Goal: Task Accomplishment & Management: Use online tool/utility

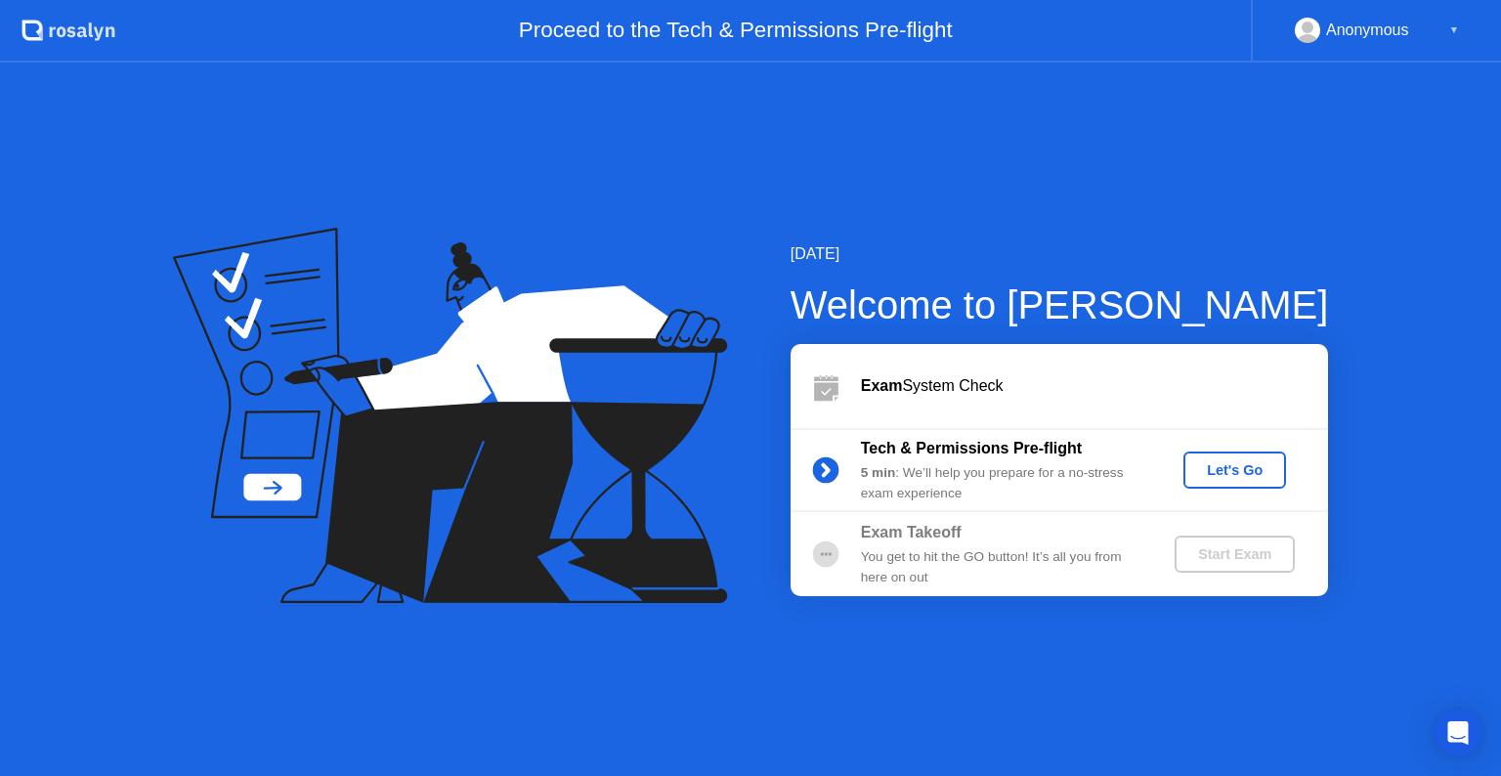
click at [1202, 462] on div "Let's Go" at bounding box center [1234, 470] width 87 height 16
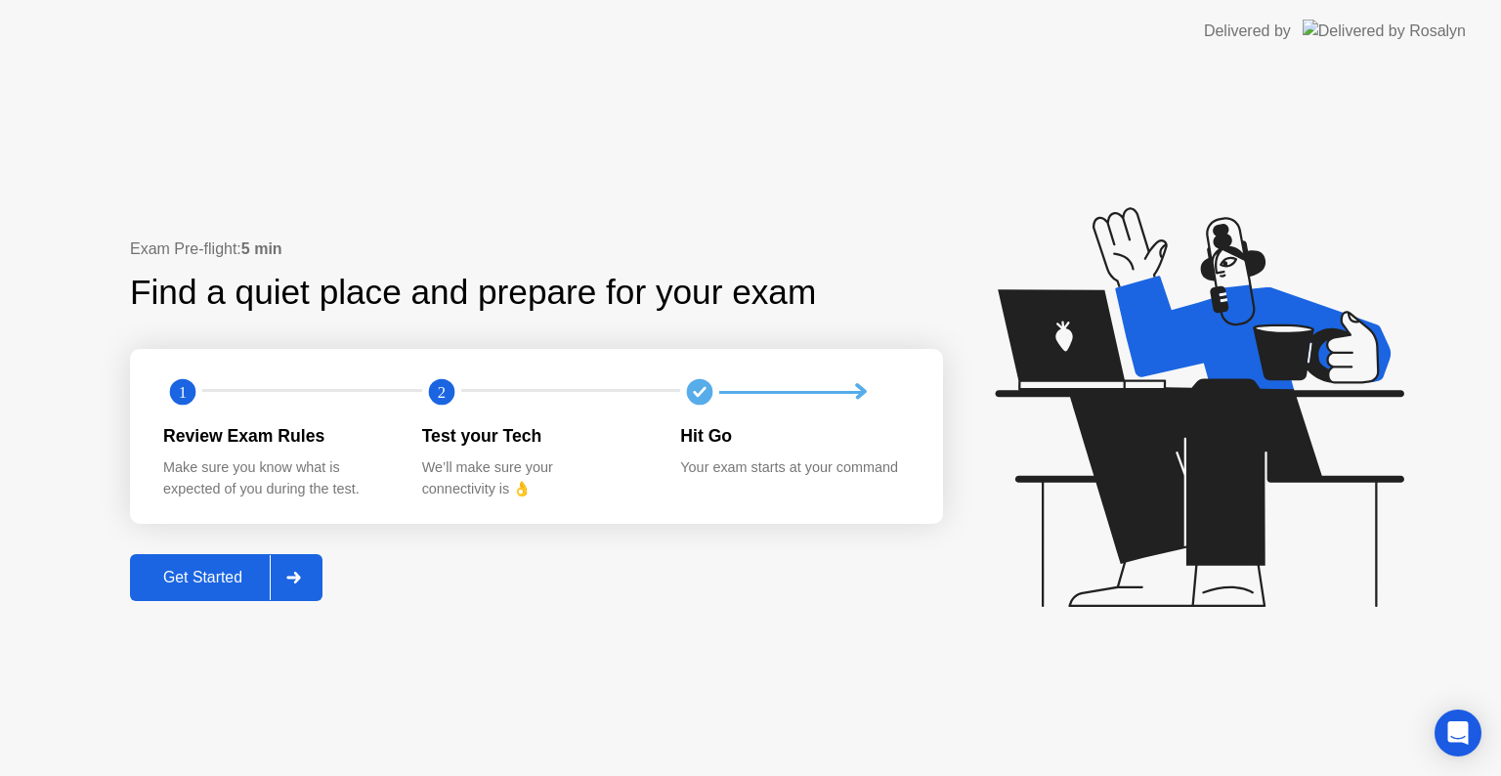
click at [194, 569] on div "Get Started" at bounding box center [203, 578] width 134 height 18
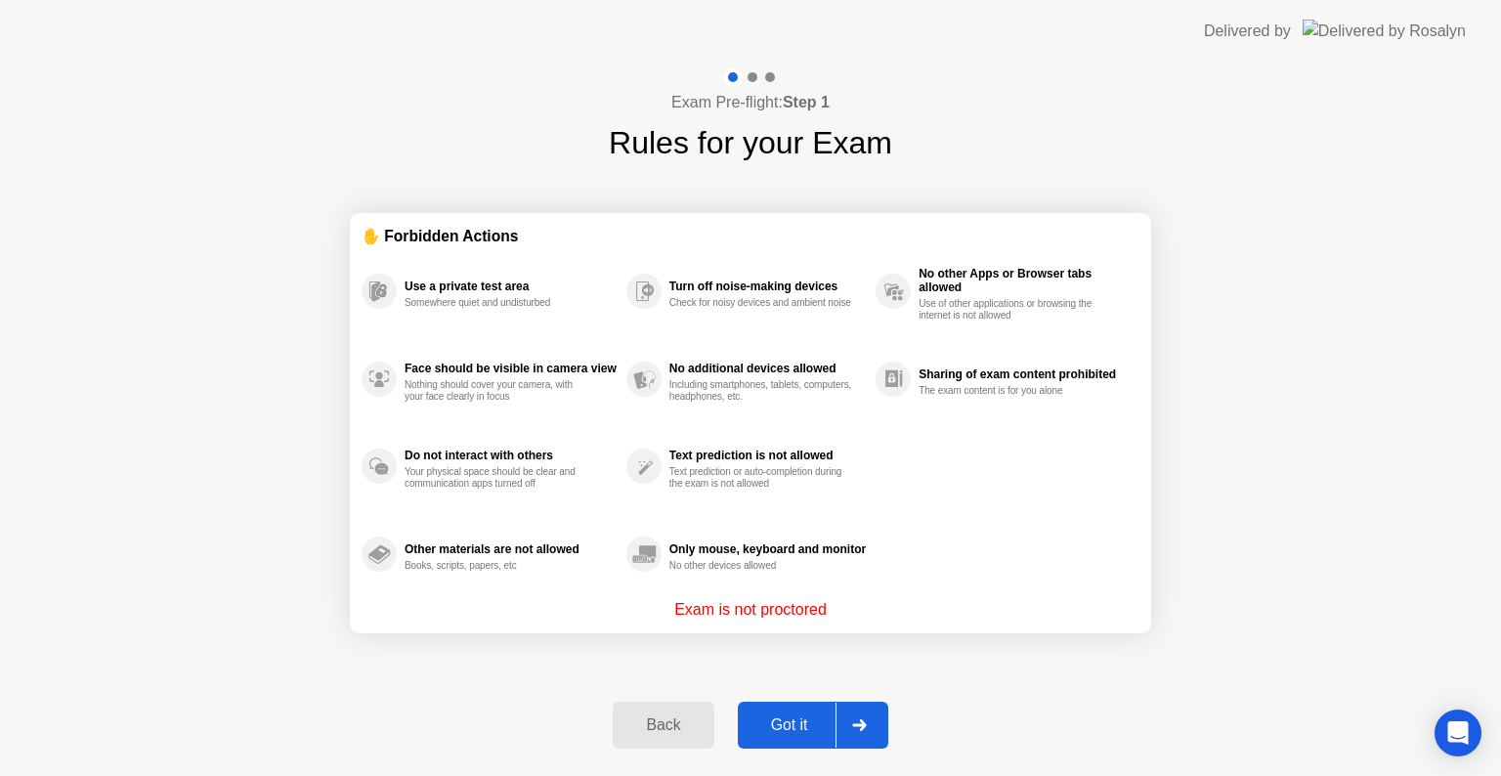
click at [786, 717] on div "Got it" at bounding box center [789, 725] width 92 height 18
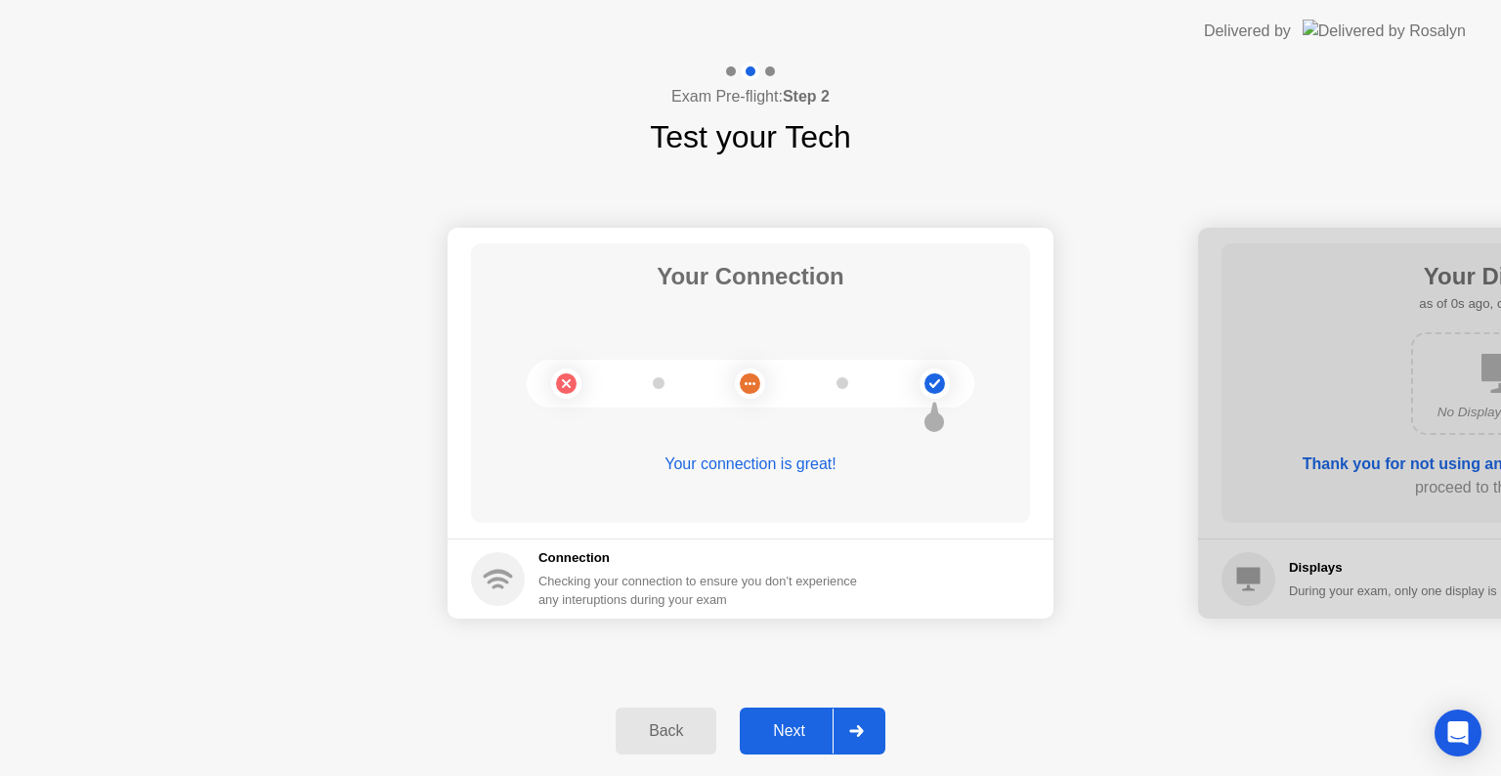
click at [779, 730] on div "Next" at bounding box center [788, 731] width 87 height 18
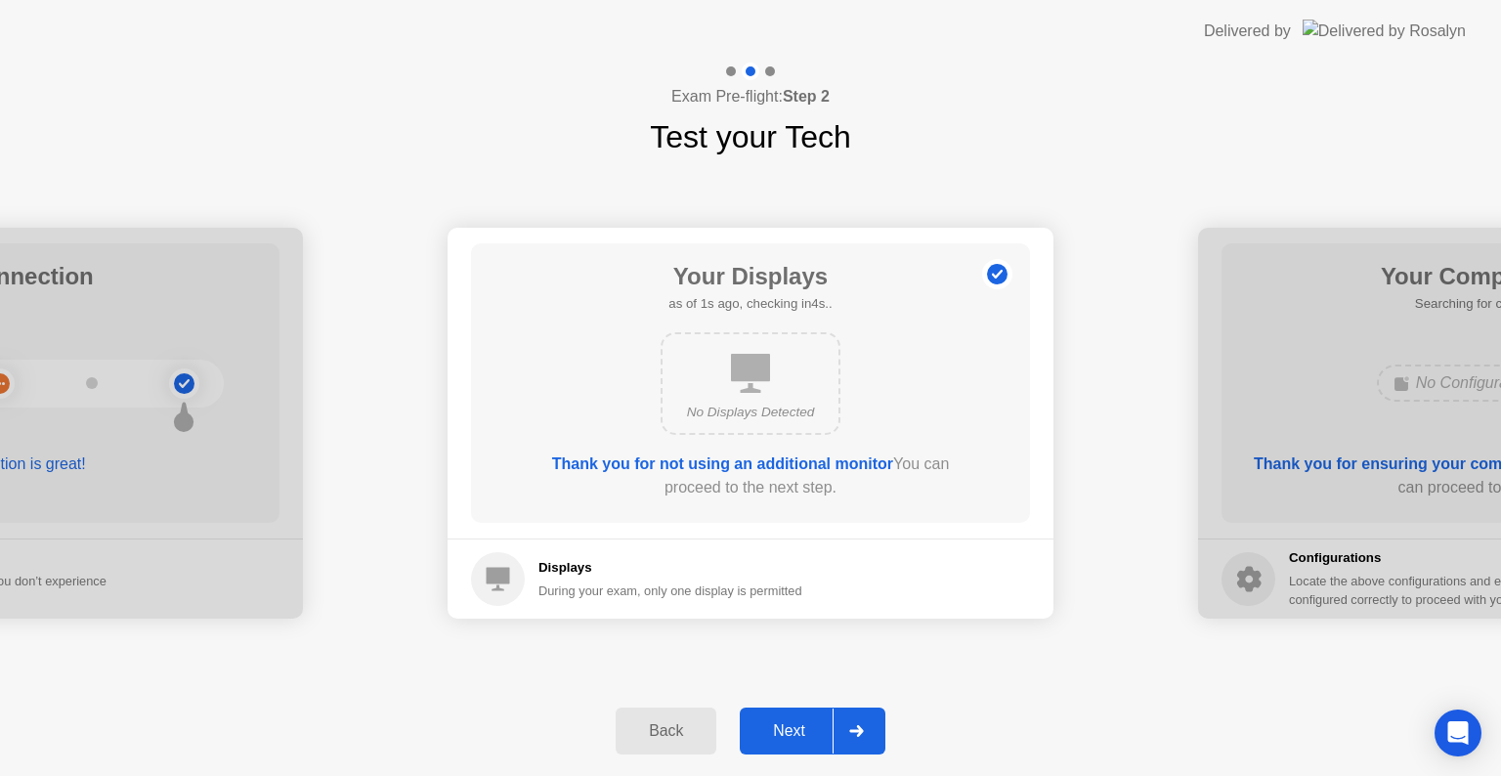
click at [779, 730] on div "Next" at bounding box center [788, 731] width 87 height 18
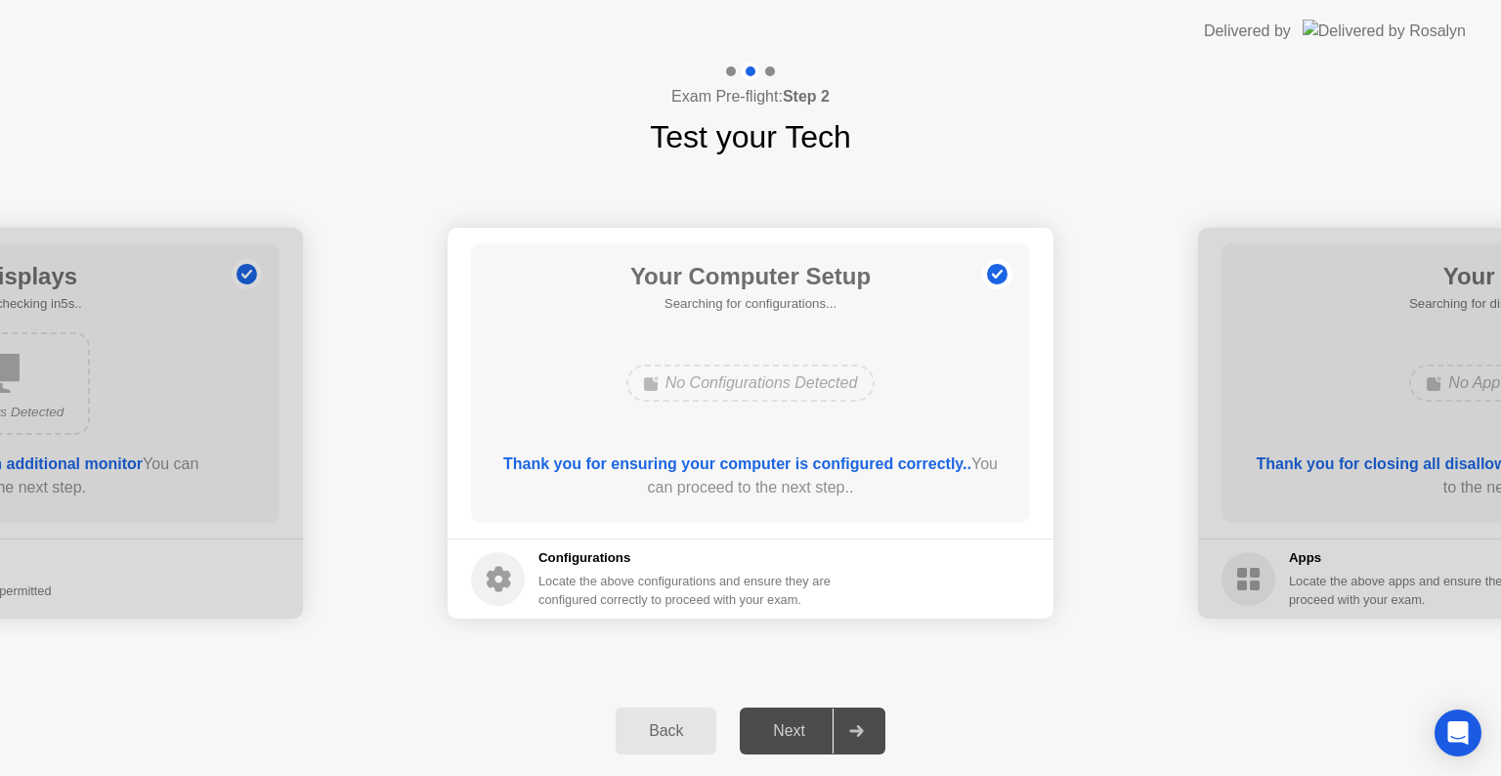
click at [806, 730] on div "Next" at bounding box center [788, 731] width 87 height 18
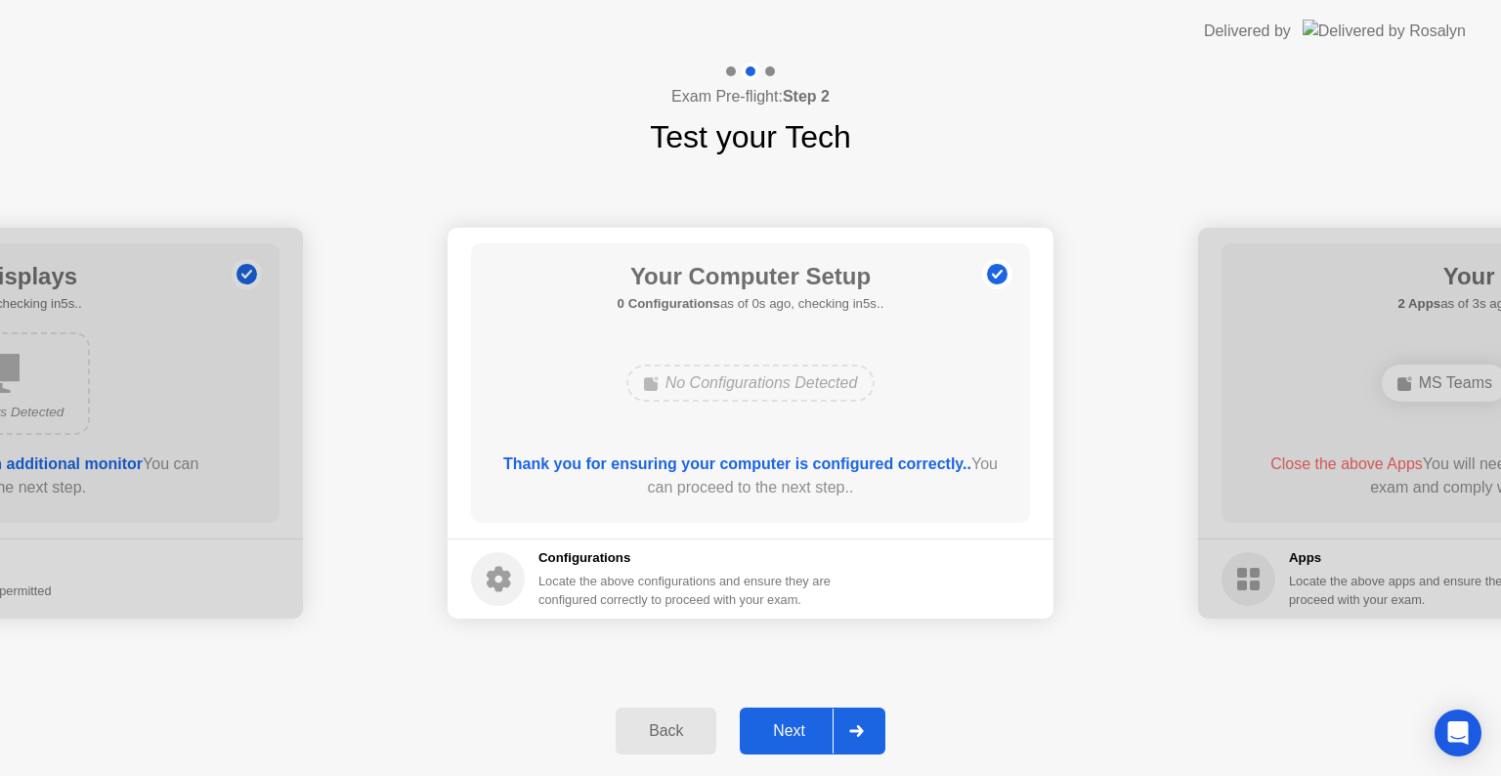
click at [1405, 152] on div "Exam Pre-flight: Step 2 Test your Tech" at bounding box center [750, 112] width 1501 height 98
click at [790, 735] on div "Next" at bounding box center [788, 731] width 87 height 18
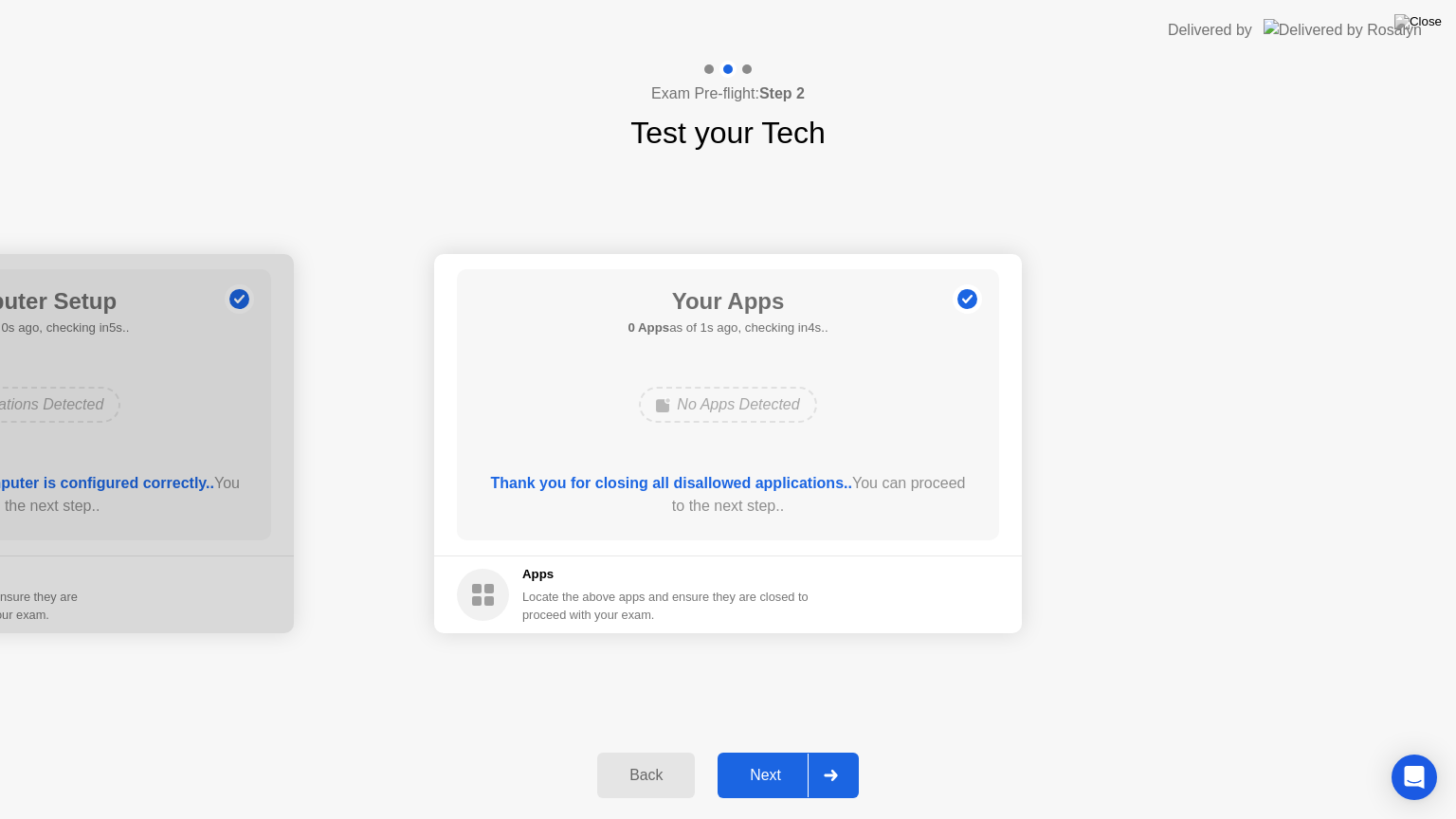
click at [784, 752] on div "Next" at bounding box center [764, 775] width 84 height 17
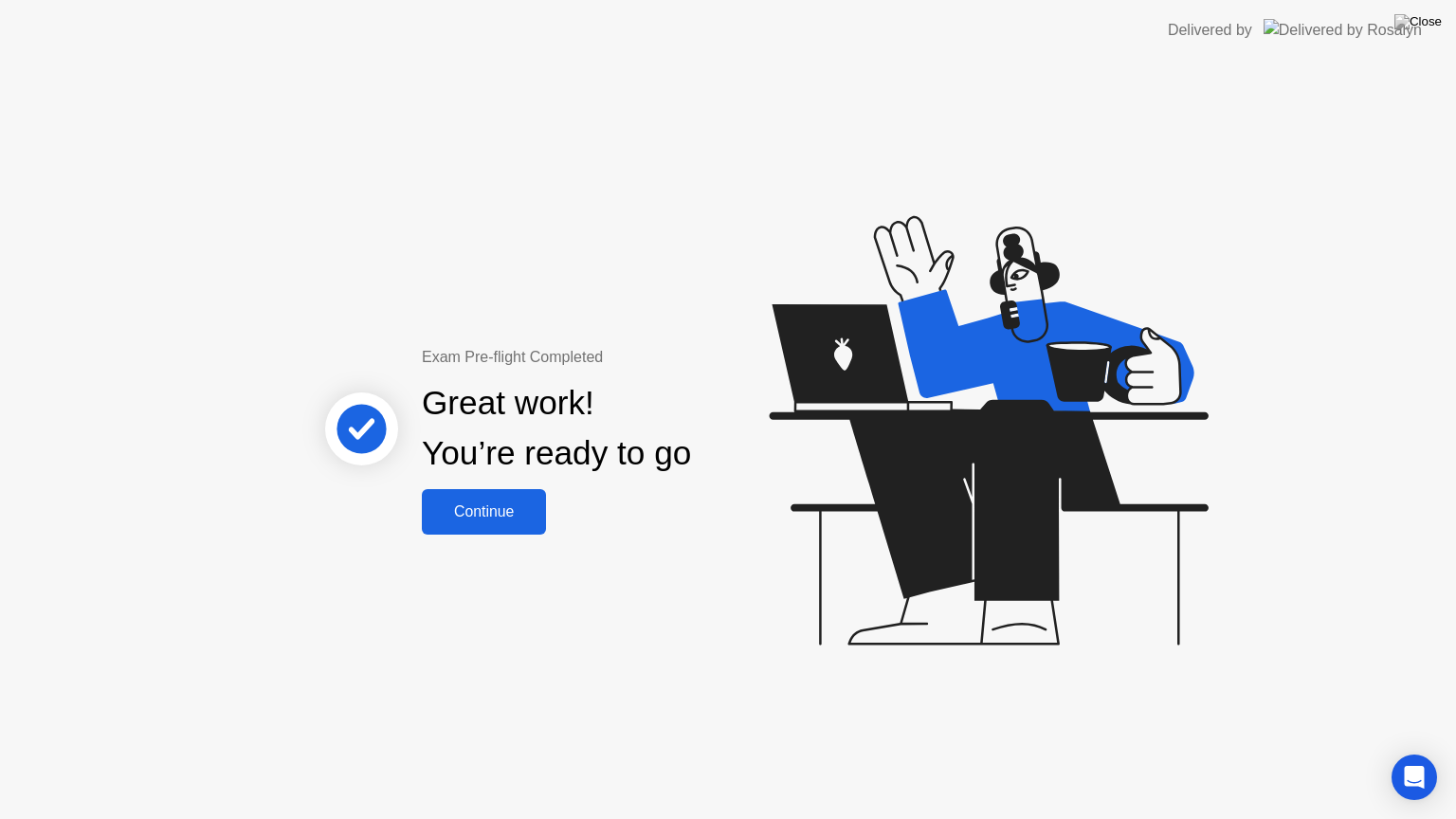
click at [513, 527] on button "Continue" at bounding box center [484, 511] width 124 height 46
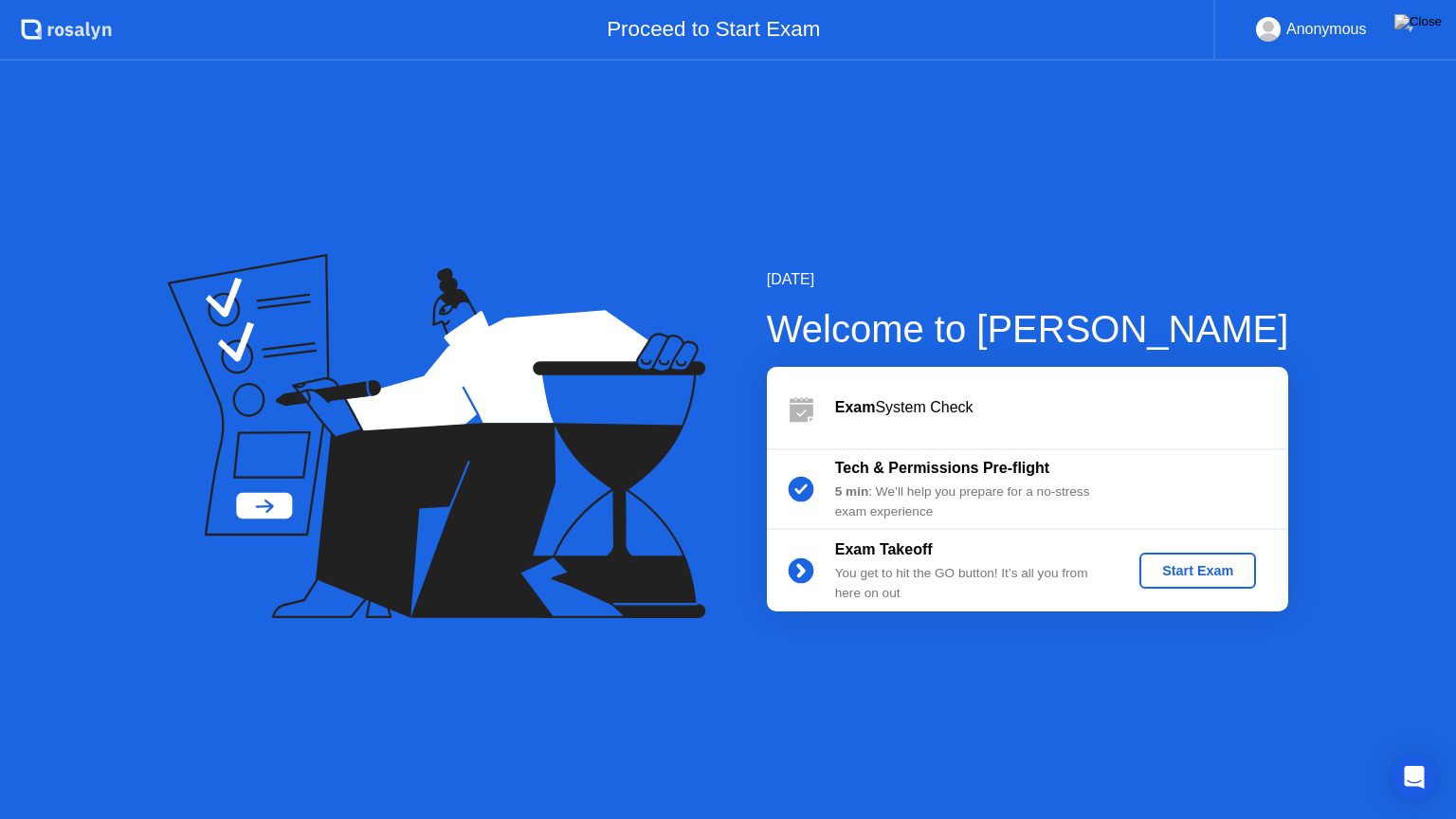
click at [887, 474] on b "Tech & Permissions Pre-flight" at bounding box center [942, 468] width 214 height 16
click at [1111, 752] on div at bounding box center [728, 819] width 1456 height 0
